Goal: Information Seeking & Learning: Learn about a topic

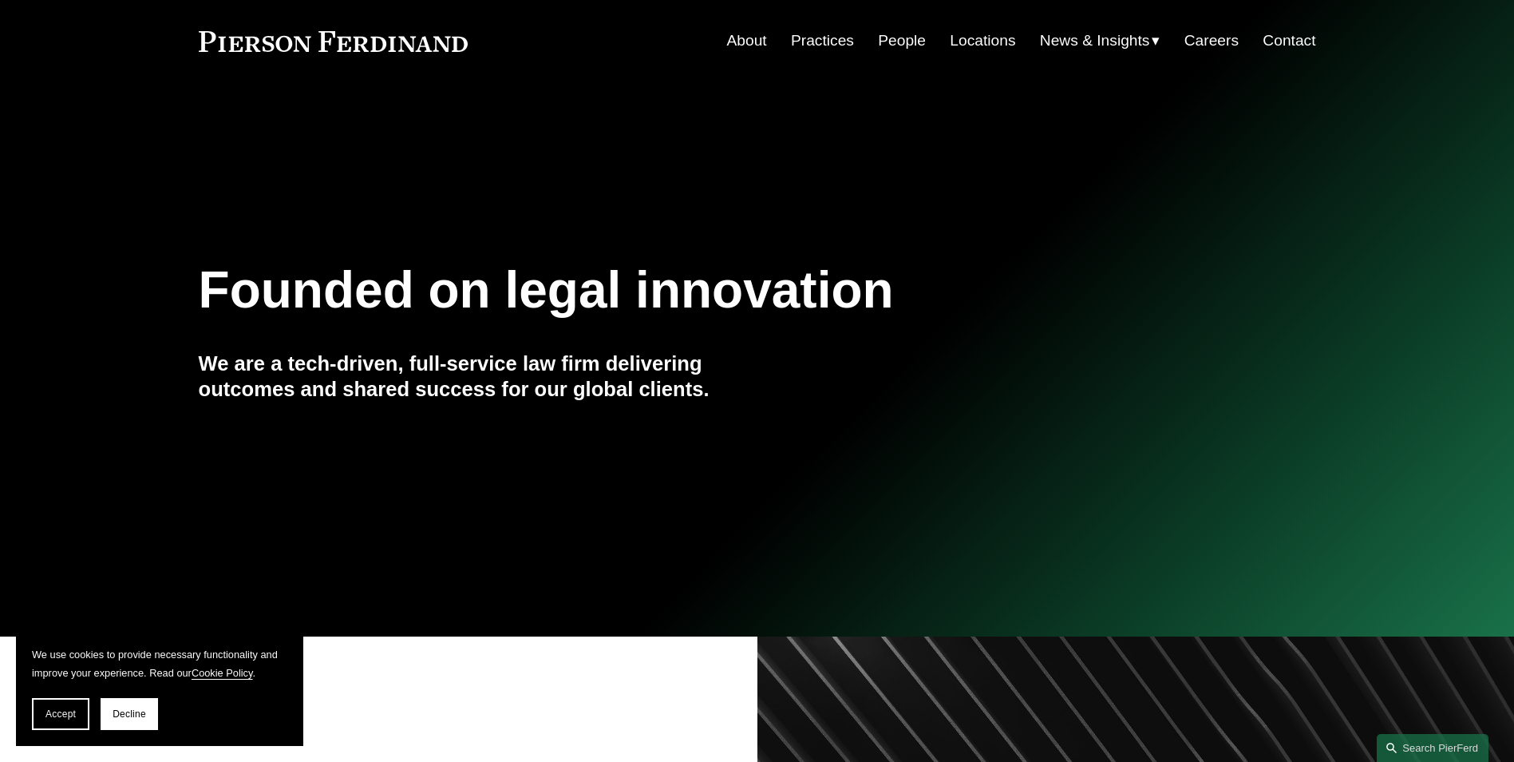
scroll to position [239, 0]
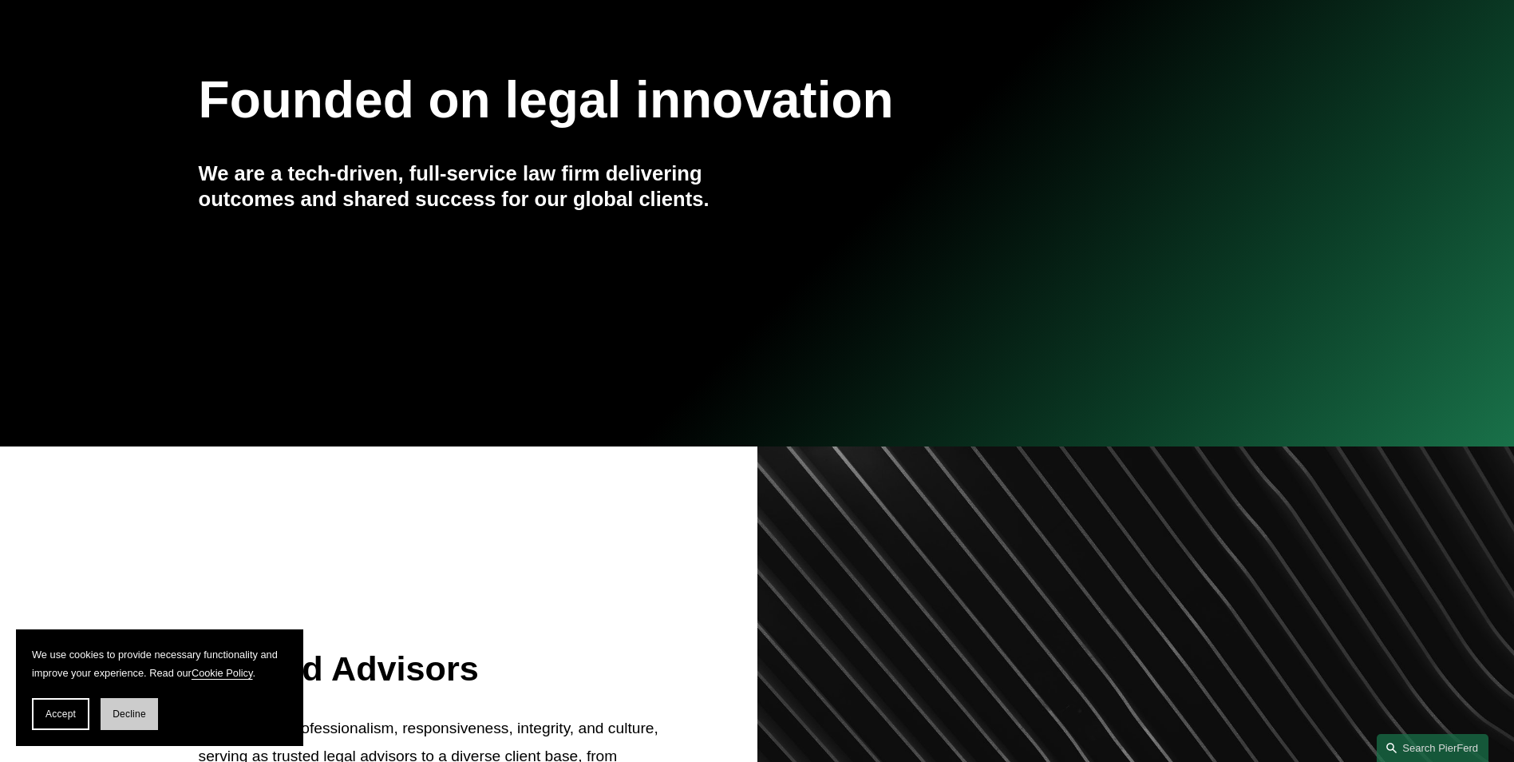
click at [144, 714] on span "Decline" at bounding box center [130, 713] width 34 height 11
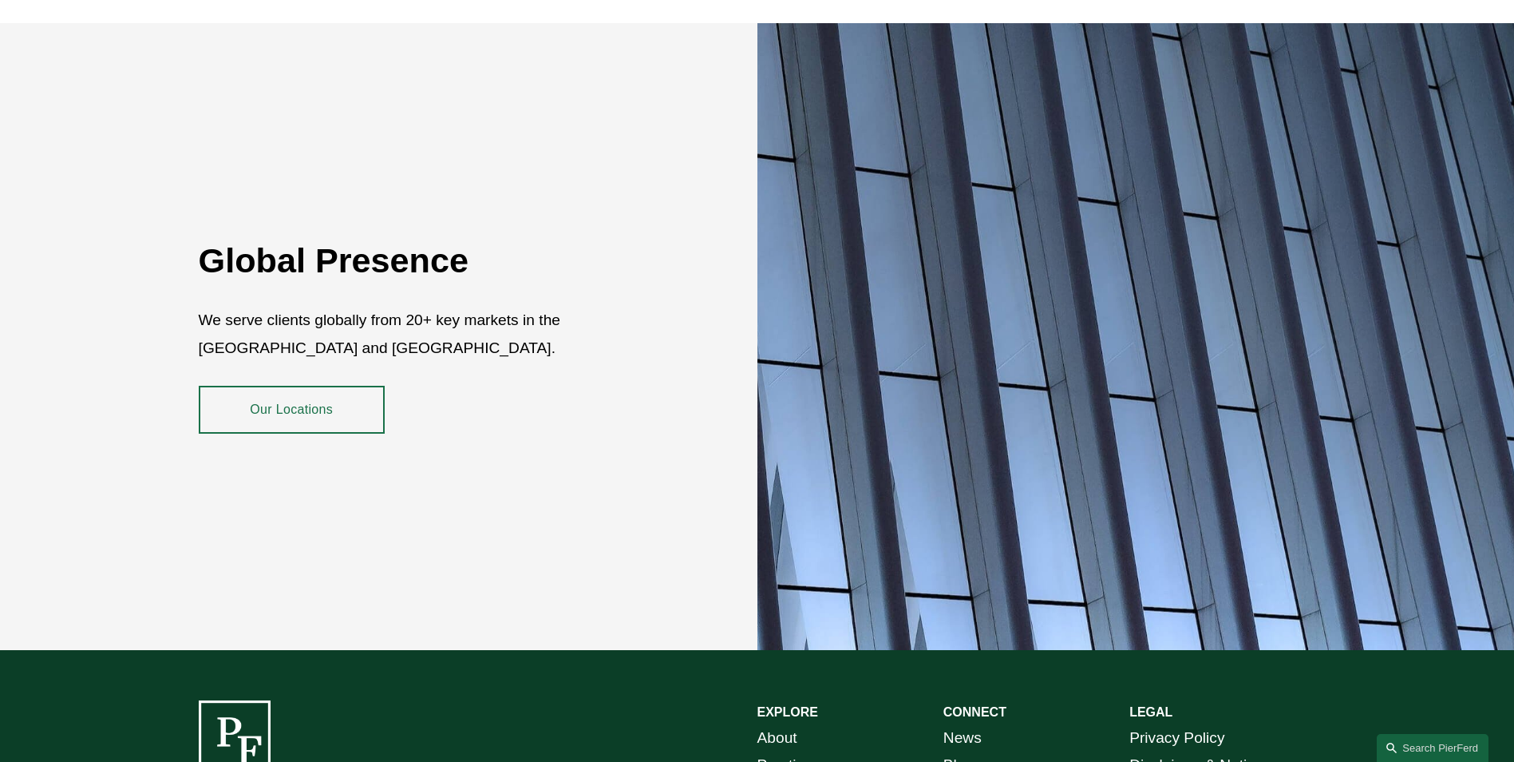
scroll to position [2714, 0]
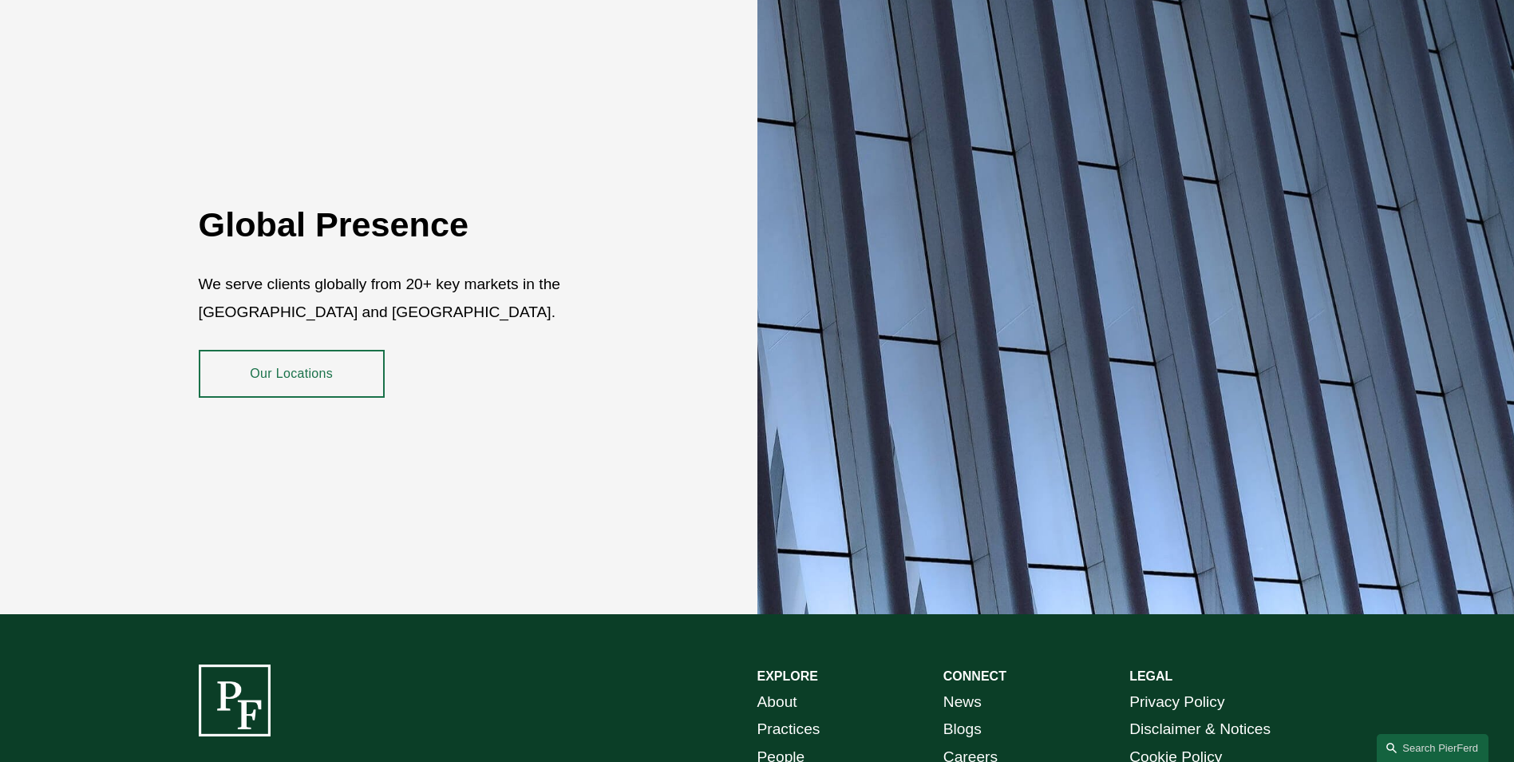
click at [283, 370] on link "Our Locations" at bounding box center [292, 374] width 186 height 48
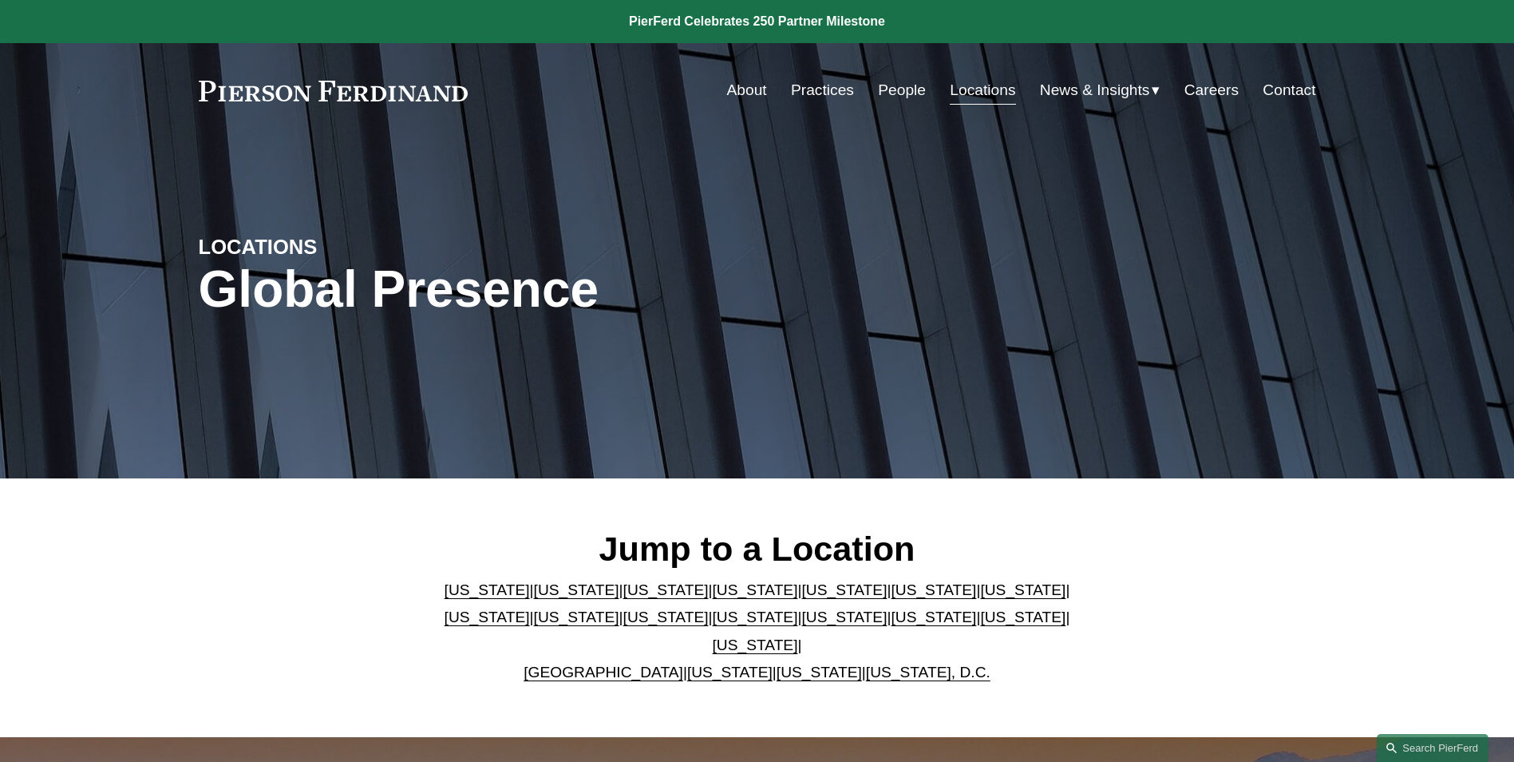
click at [801, 598] on link "[US_STATE]" at bounding box center [843, 589] width 85 height 17
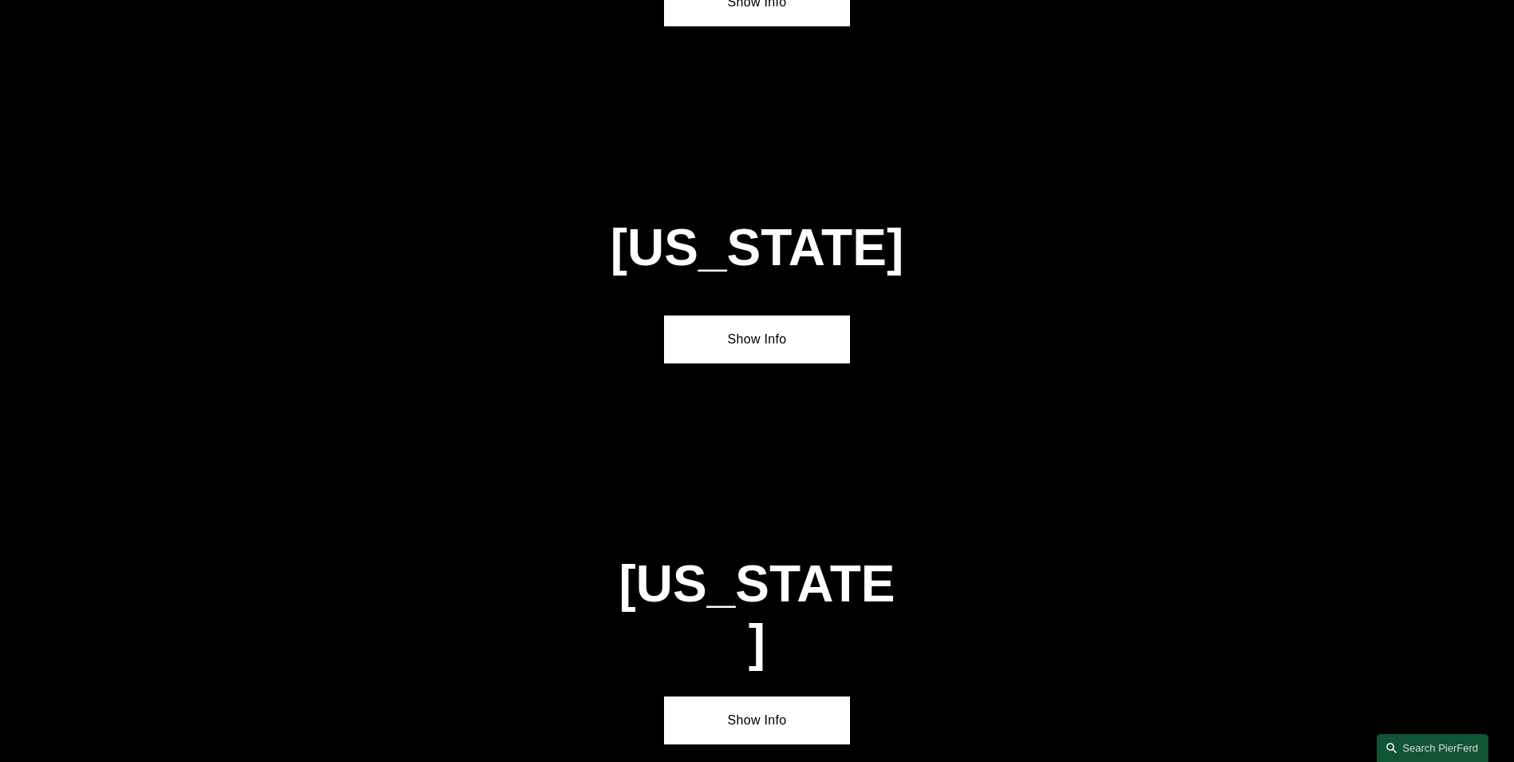
scroll to position [2076, 0]
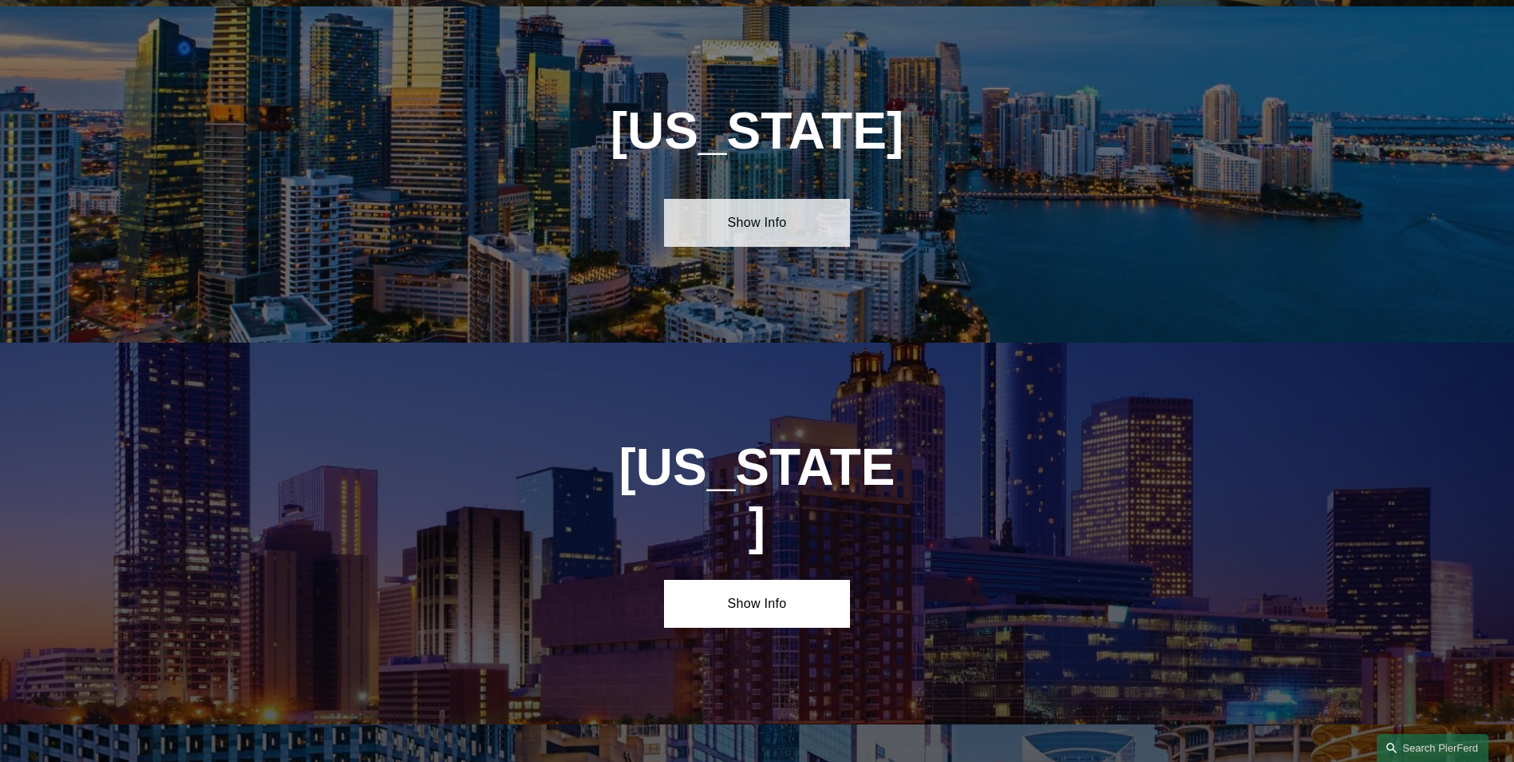
click at [743, 208] on link "Show Info" at bounding box center [757, 223] width 186 height 48
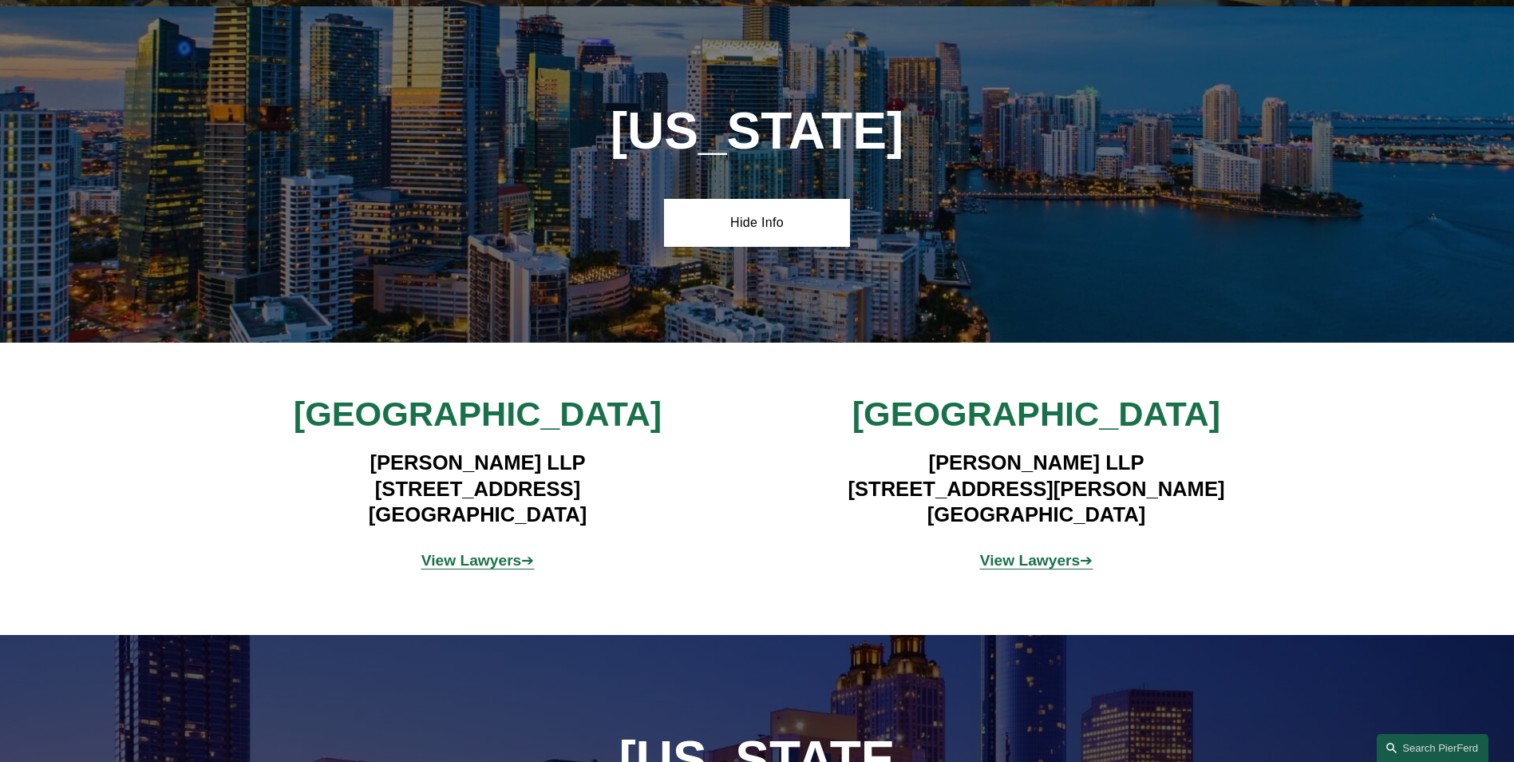
click at [1031, 561] on strong "View Lawyers" at bounding box center [1030, 560] width 101 height 17
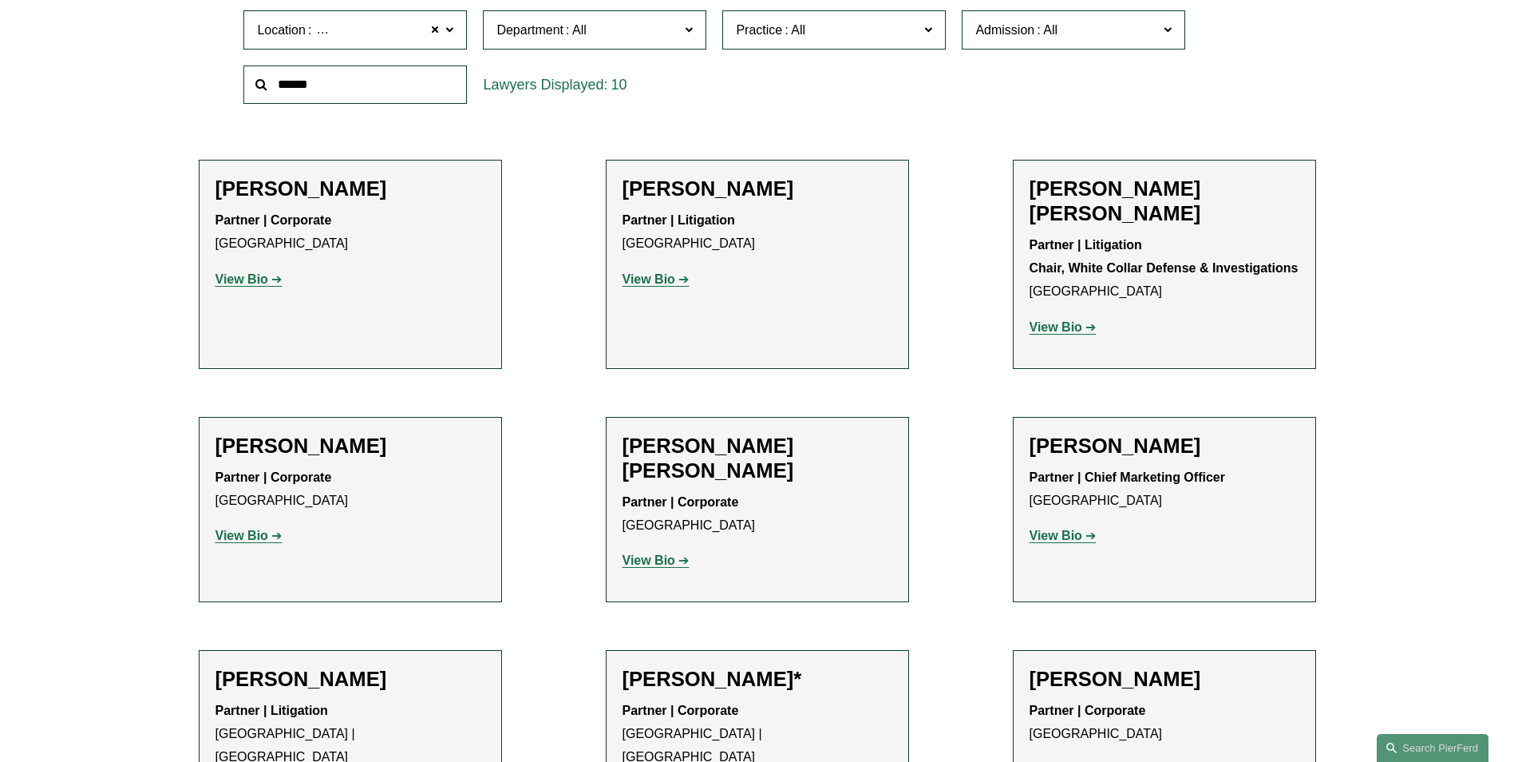
scroll to position [559, 0]
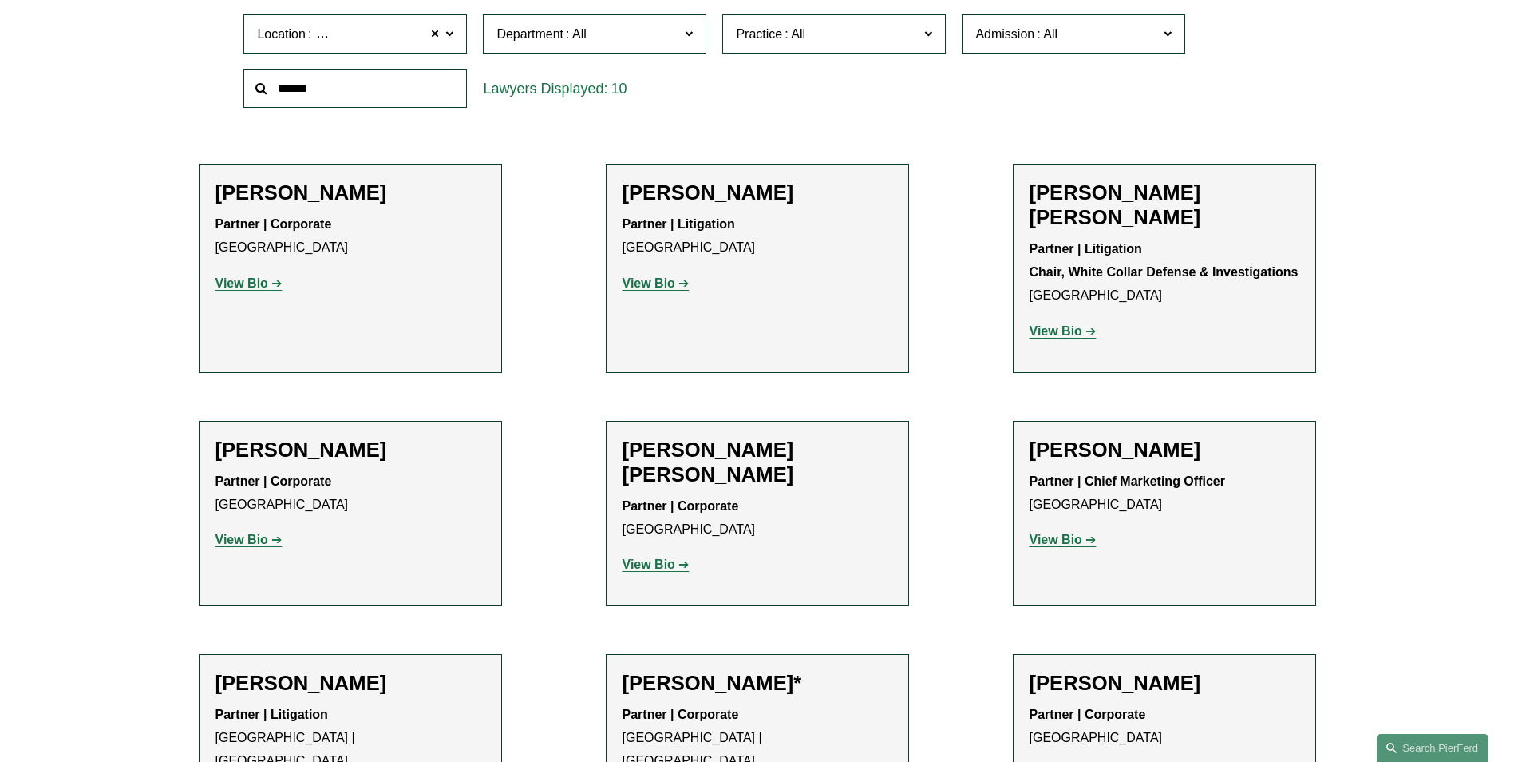
click at [258, 284] on strong "View Bio" at bounding box center [242, 283] width 53 height 14
click at [649, 283] on strong "View Bio" at bounding box center [649, 283] width 53 height 14
click at [1078, 532] on strong "View Bio" at bounding box center [1056, 539] width 53 height 14
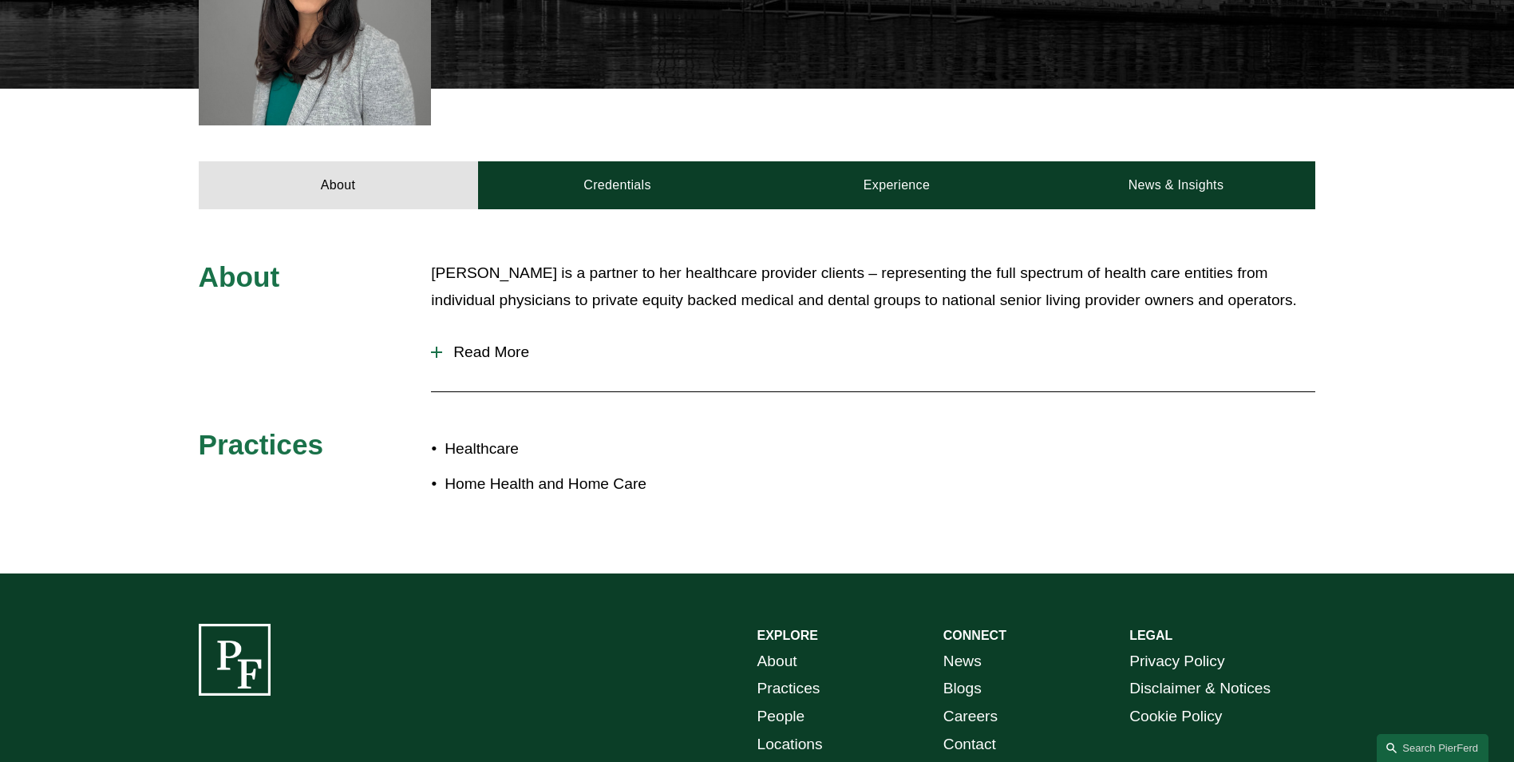
scroll to position [559, 0]
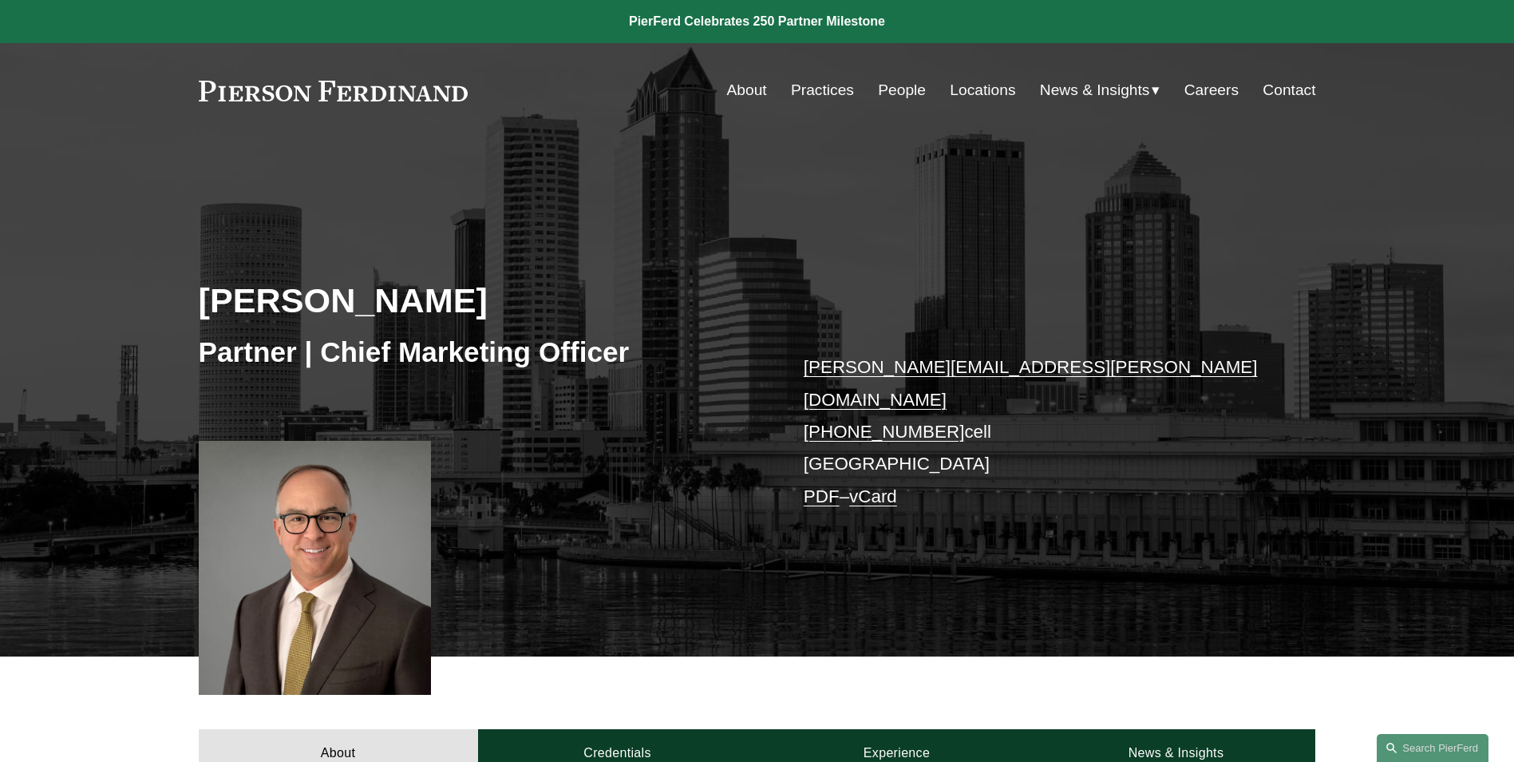
click at [738, 87] on link "About" at bounding box center [747, 90] width 40 height 30
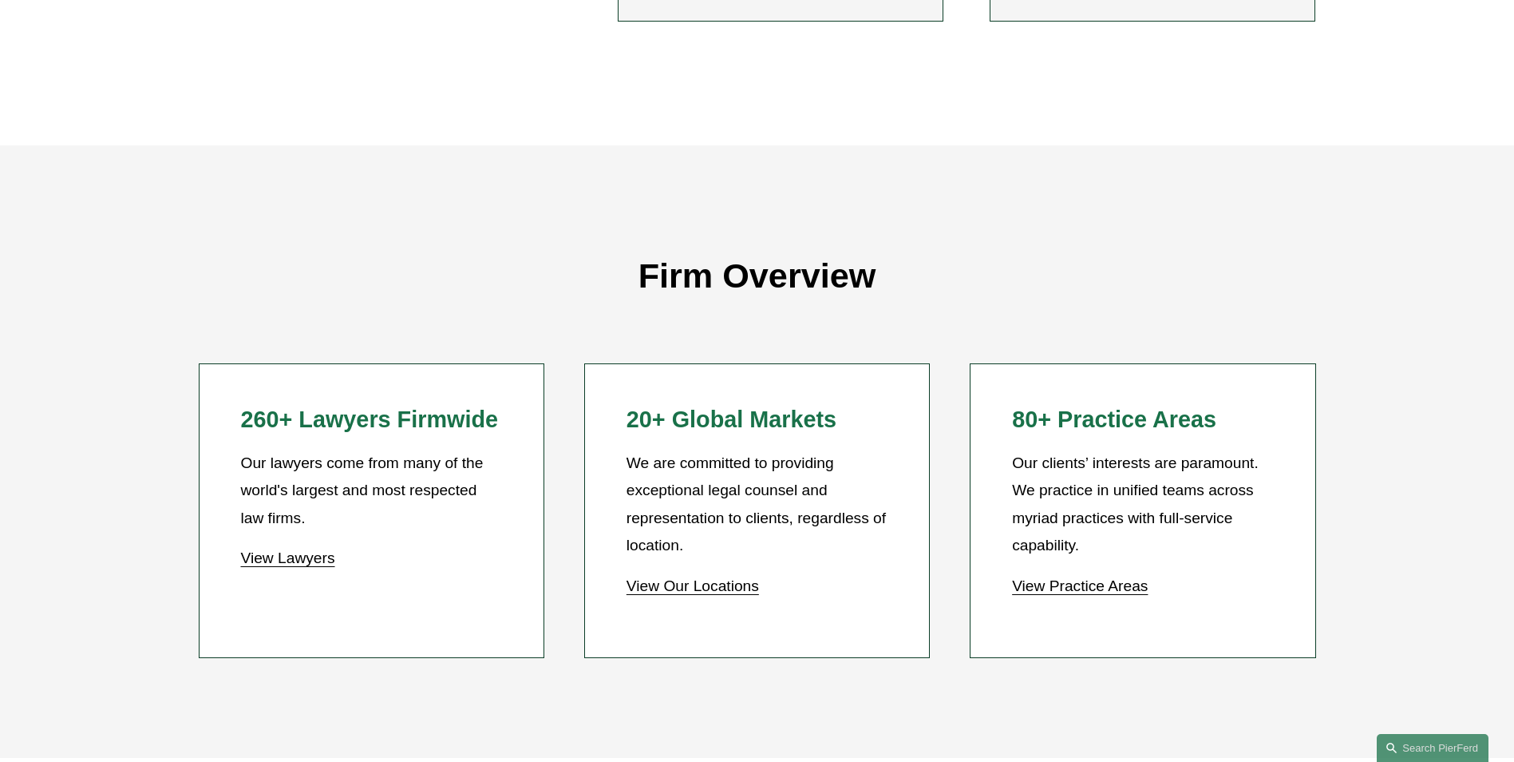
scroll to position [1597, 0]
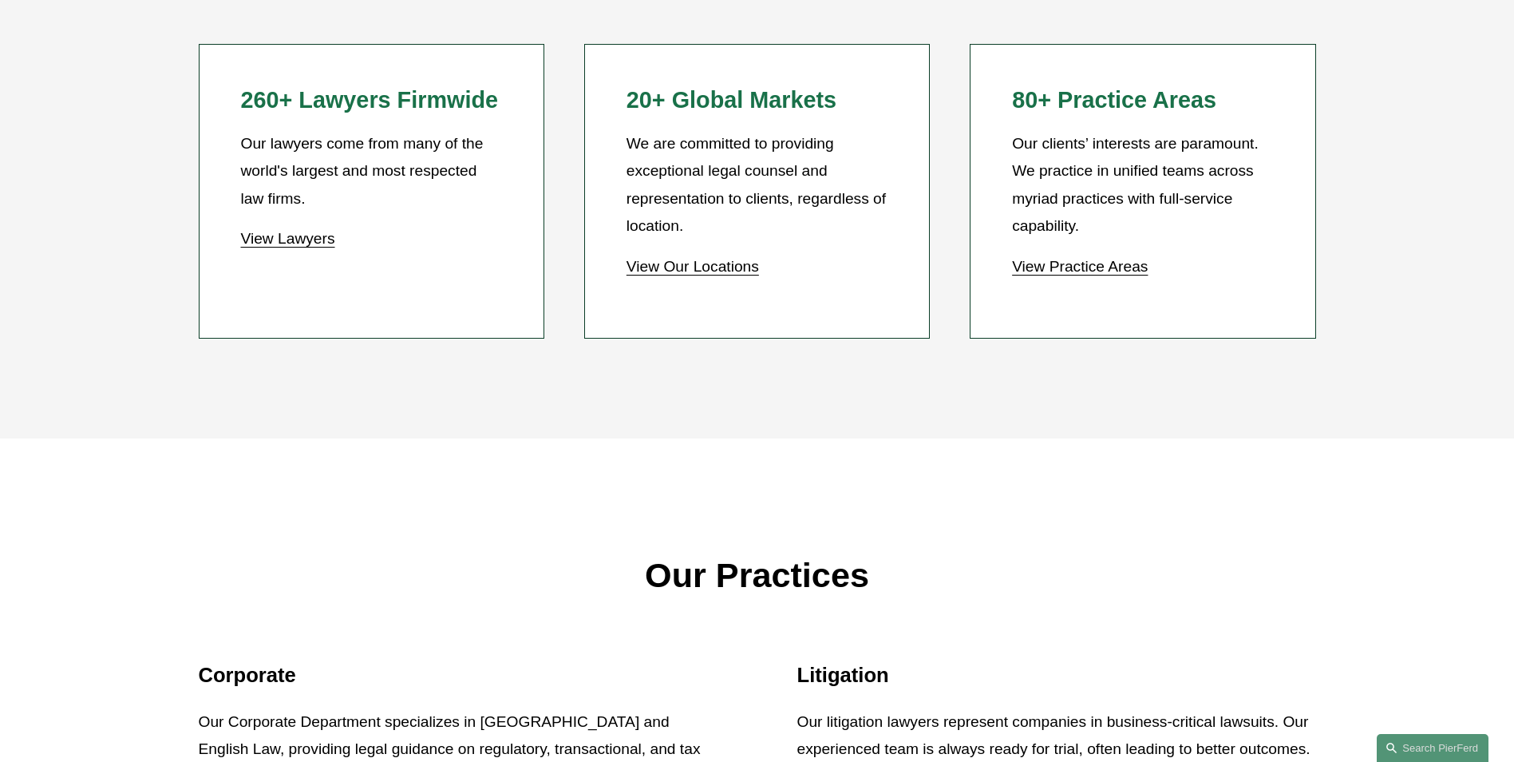
click at [1048, 263] on link "View Practice Areas" at bounding box center [1080, 266] width 136 height 17
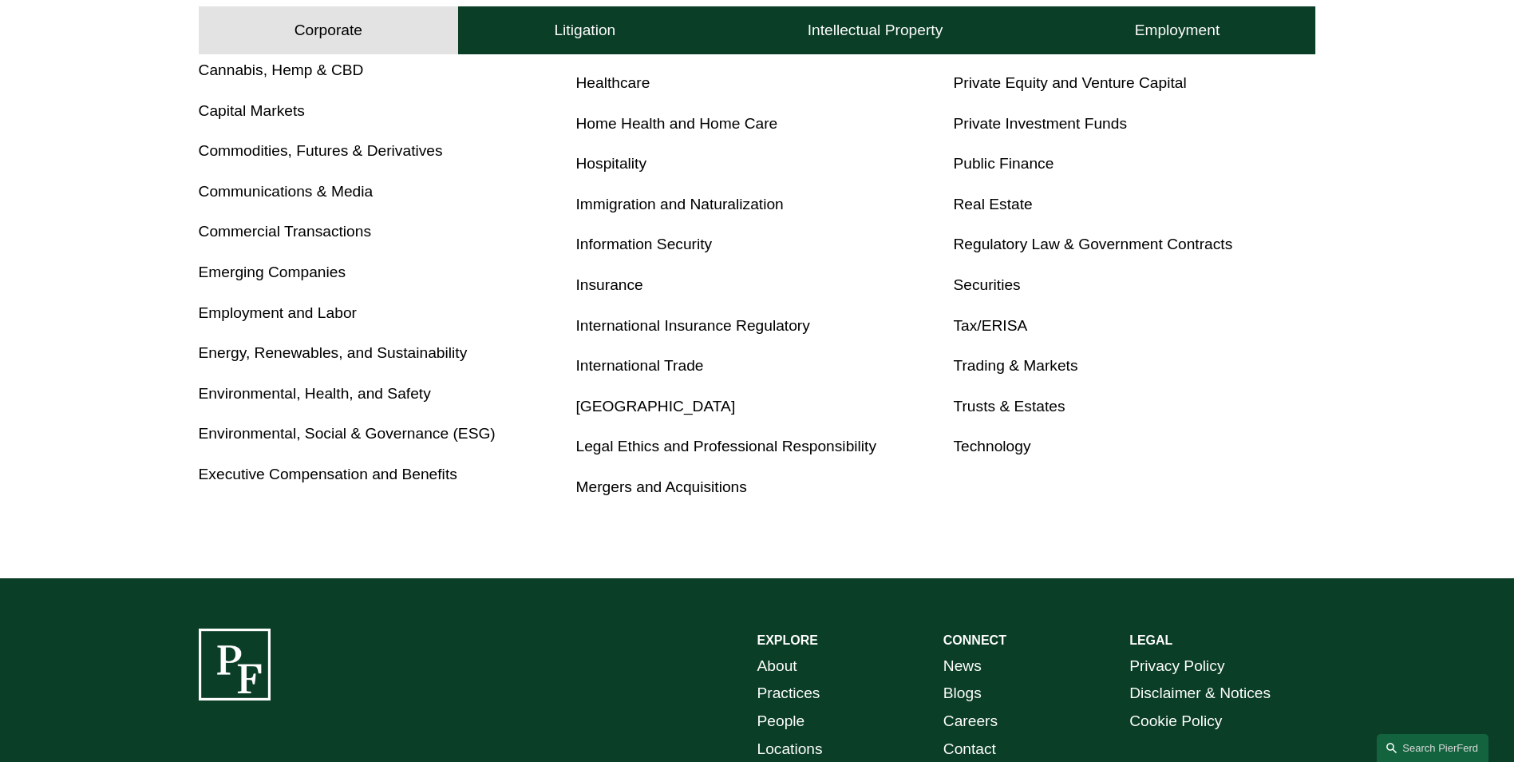
scroll to position [878, 0]
